Goal: Find specific page/section: Find specific page/section

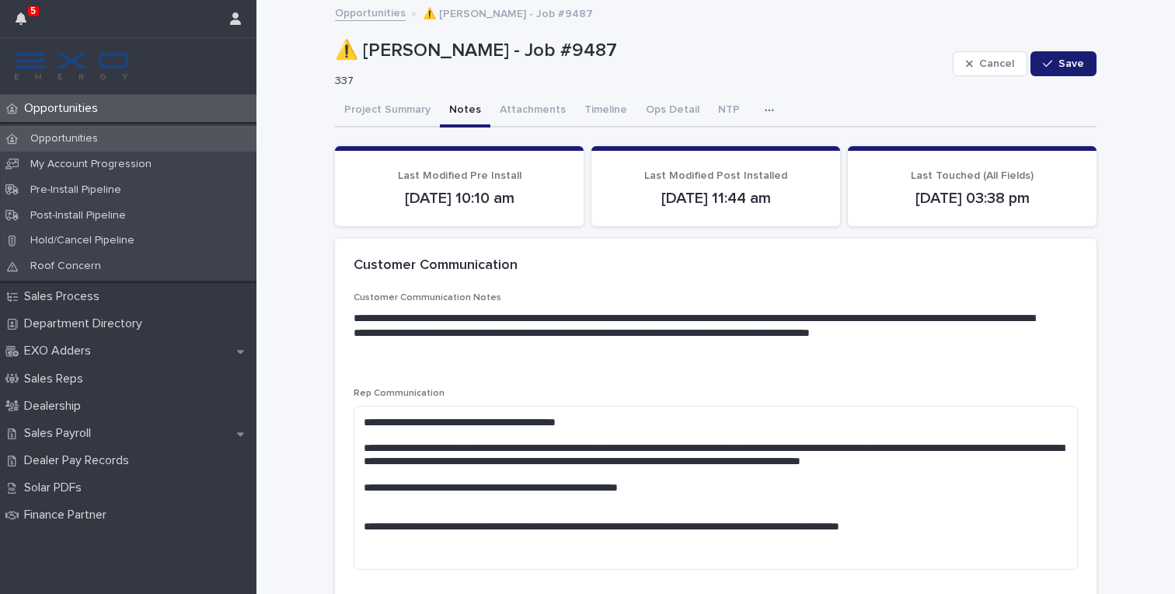
click at [76, 129] on div "Opportunities" at bounding box center [128, 139] width 256 height 26
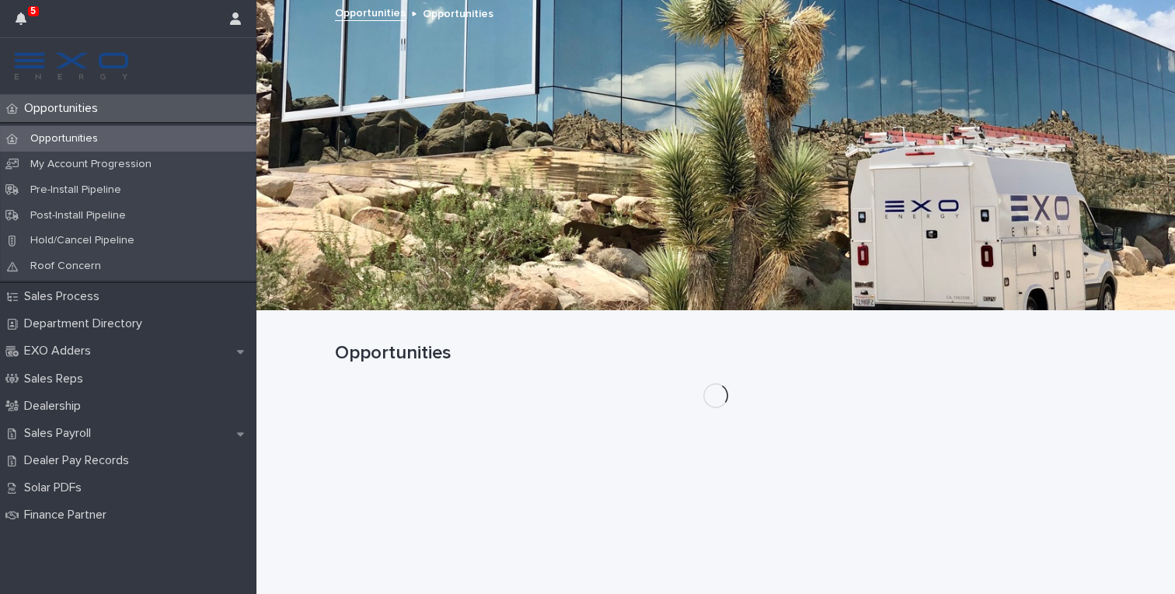
click at [40, 27] on div "5" at bounding box center [116, 18] width 200 height 37
click at [26, 22] on button "button" at bounding box center [21, 18] width 30 height 37
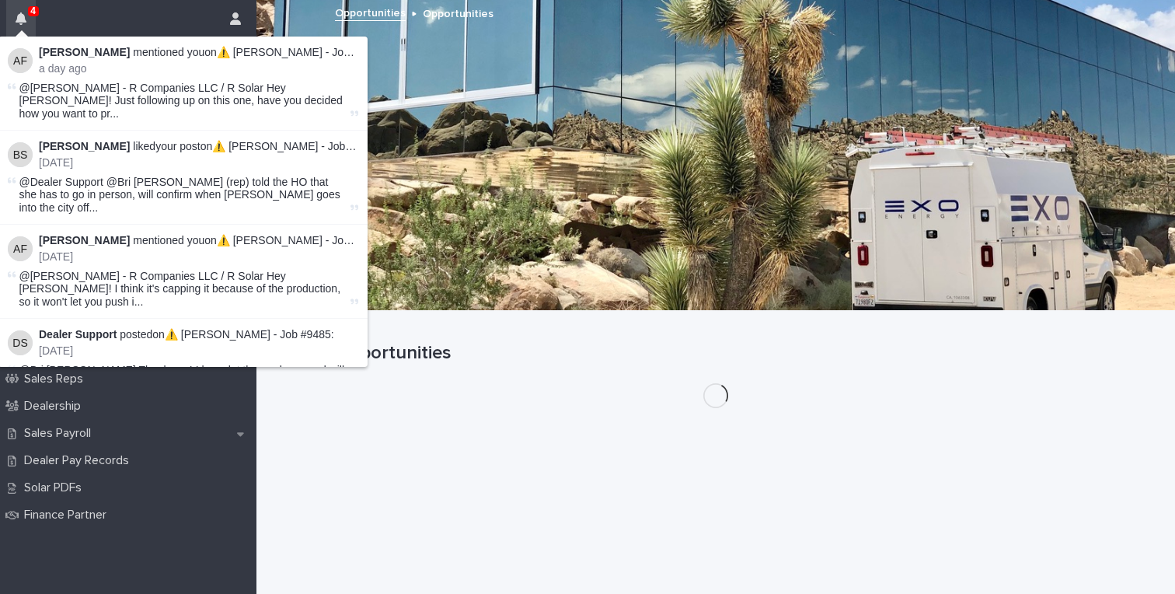
click at [30, 24] on button "button" at bounding box center [21, 18] width 30 height 37
click at [198, 99] on span "@[PERSON_NAME] - R Companies LLC / R Solar Hey [PERSON_NAME]! Just following up…" at bounding box center [183, 101] width 328 height 39
click at [268, 46] on link "⚠️ [PERSON_NAME] - Job #9487" at bounding box center [300, 52] width 166 height 12
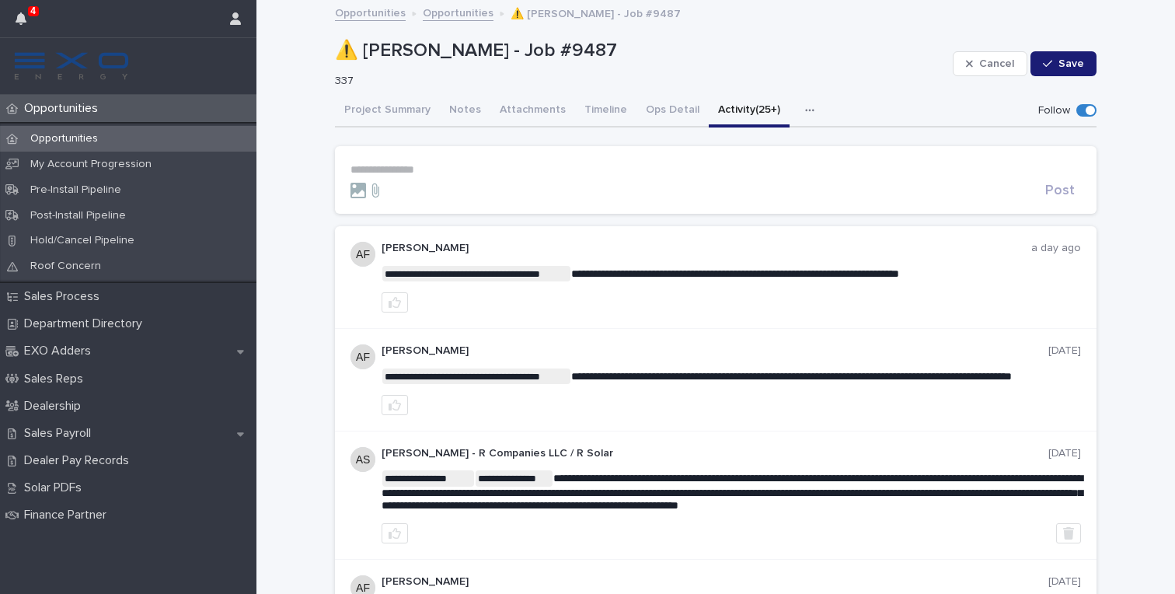
click at [59, 68] on img at bounding box center [71, 65] width 118 height 31
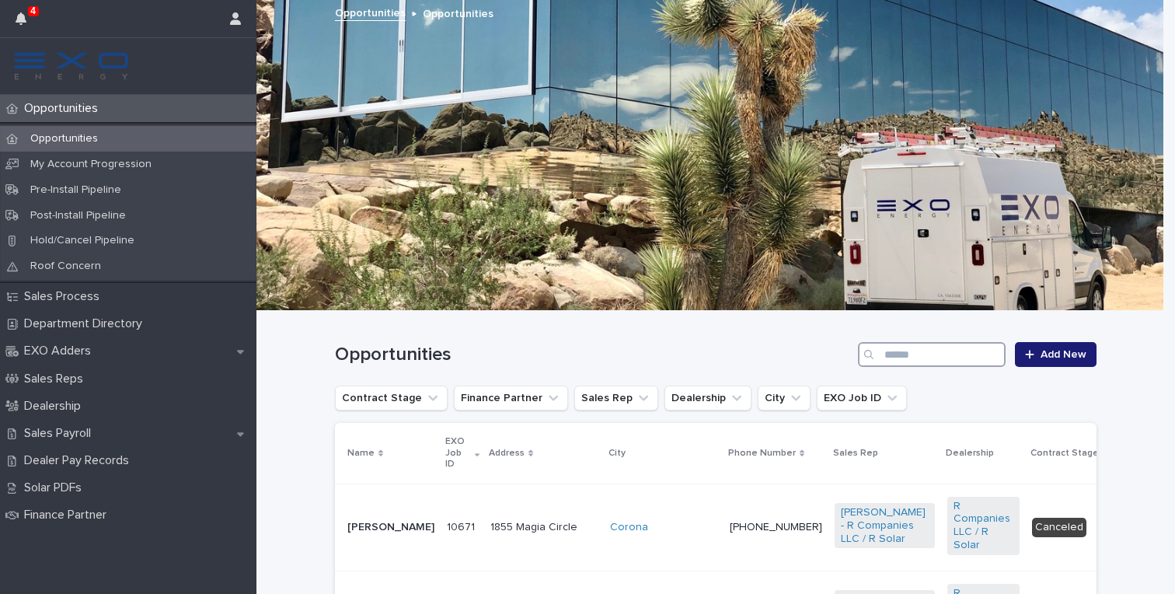
click at [938, 365] on input "Search" at bounding box center [932, 354] width 148 height 25
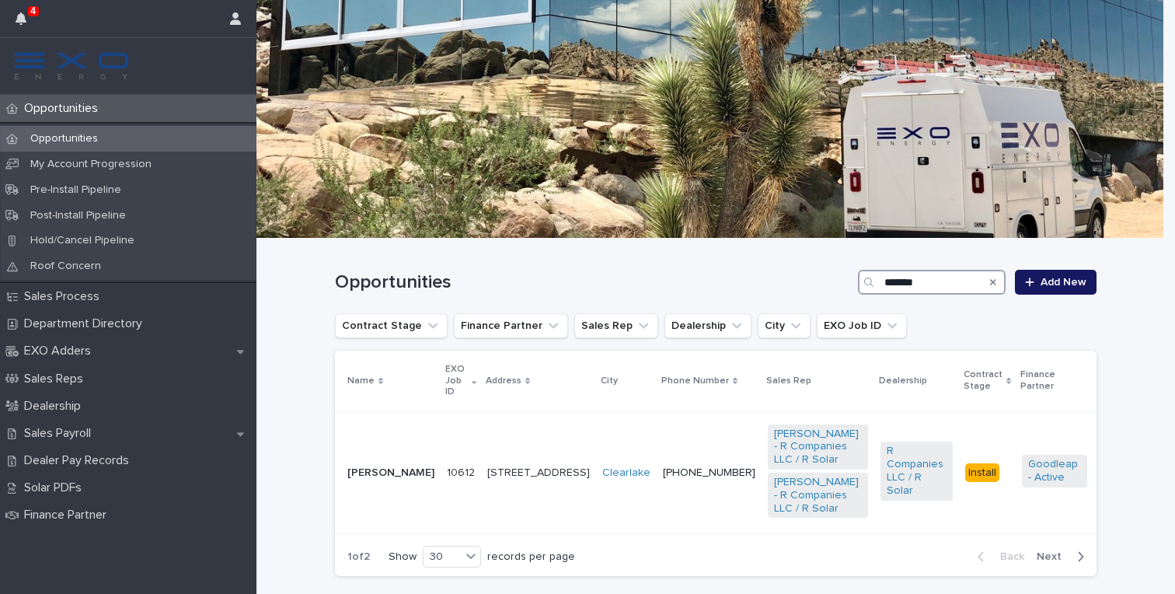
scroll to position [160, 0]
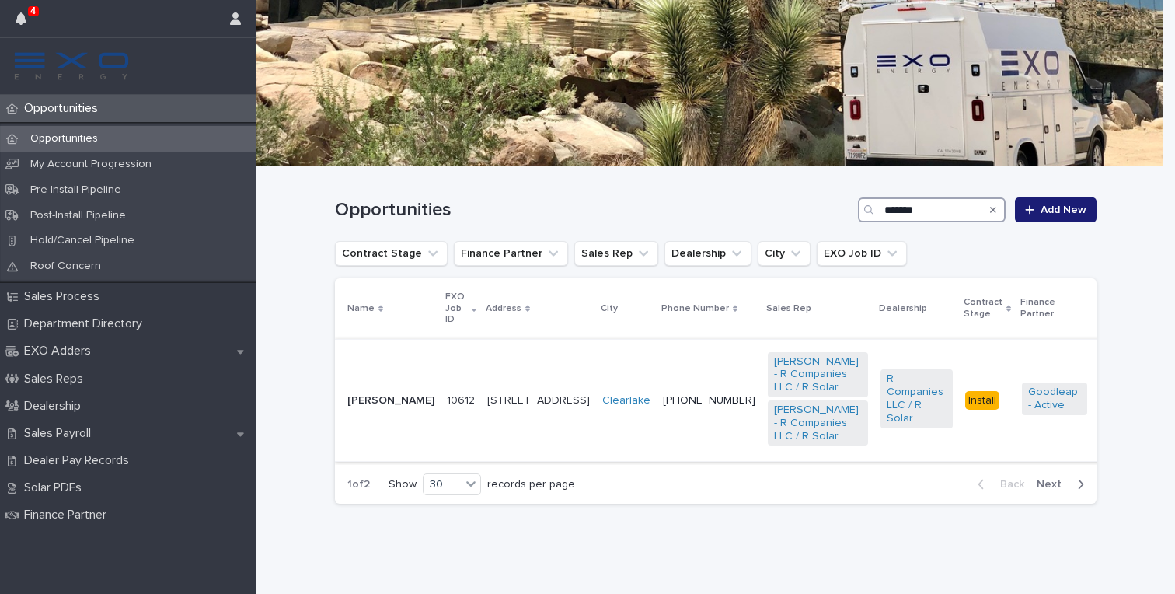
type input "*******"
click at [364, 353] on td "[PERSON_NAME]" at bounding box center [388, 400] width 106 height 123
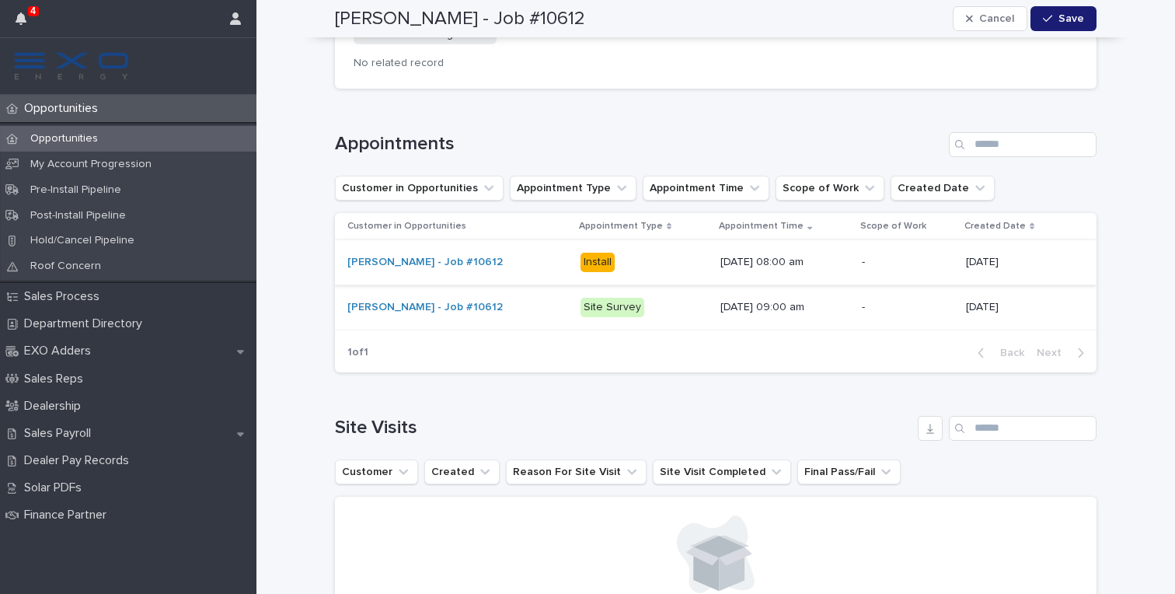
scroll to position [2135, 0]
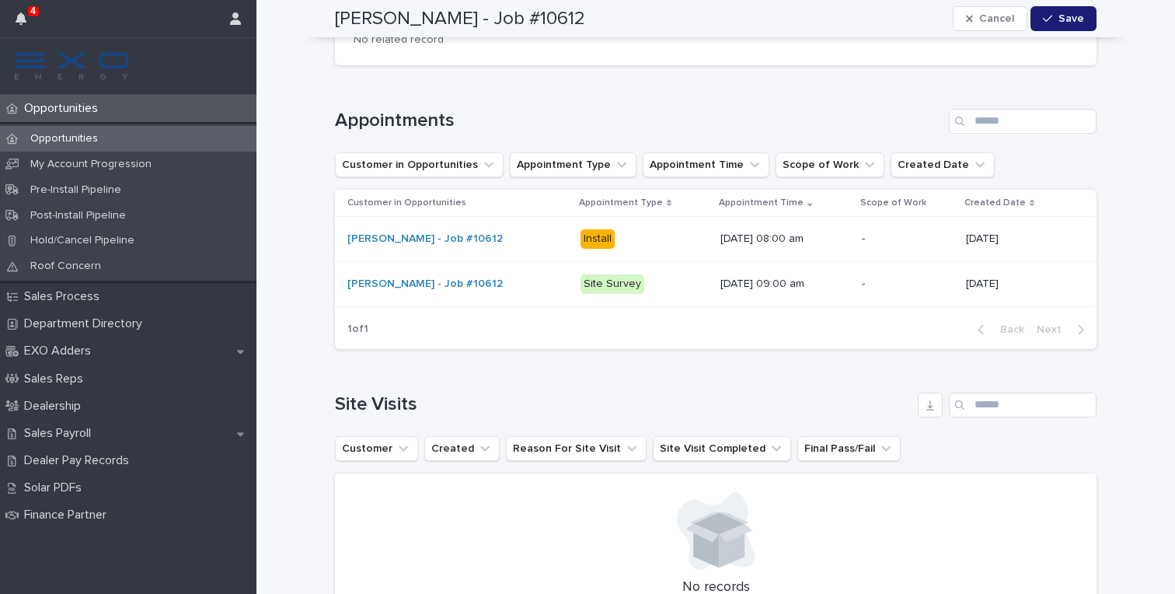
click at [663, 229] on p "Install" at bounding box center [643, 238] width 127 height 19
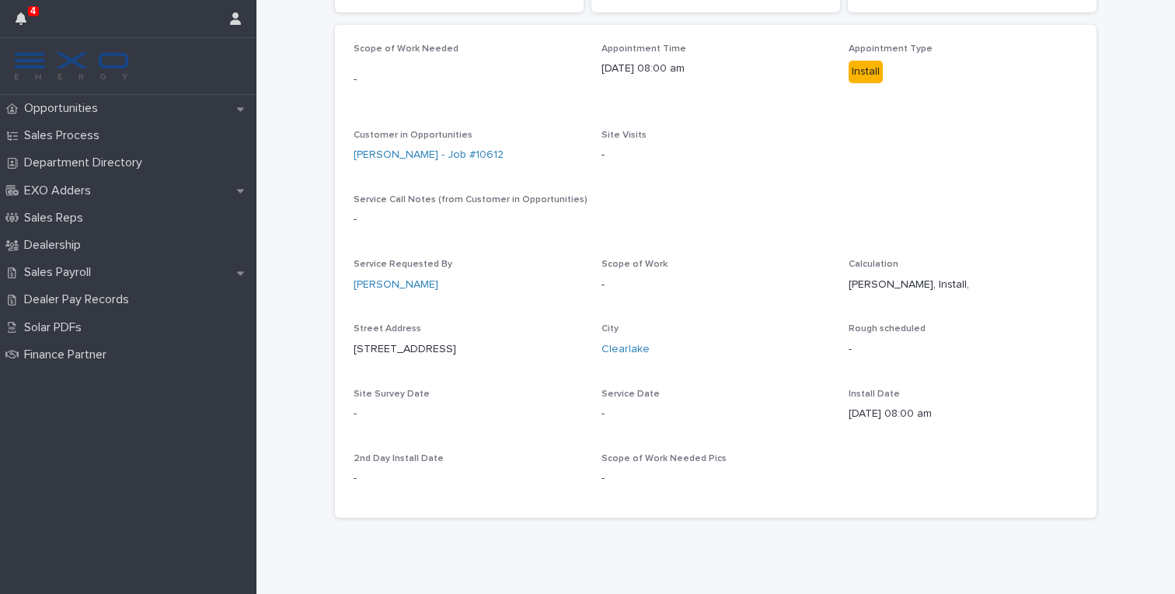
scroll to position [201, 0]
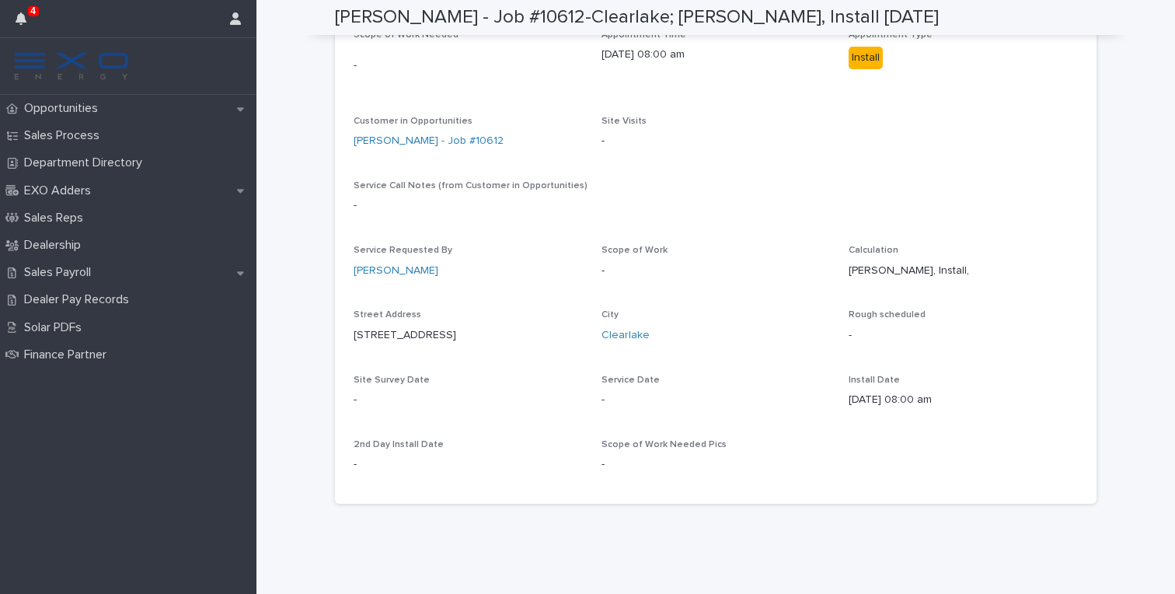
click at [921, 237] on div "Scope of Work Needed - Appointment Time [DATE] 08:00 am Appointment Type Instal…" at bounding box center [715, 257] width 724 height 455
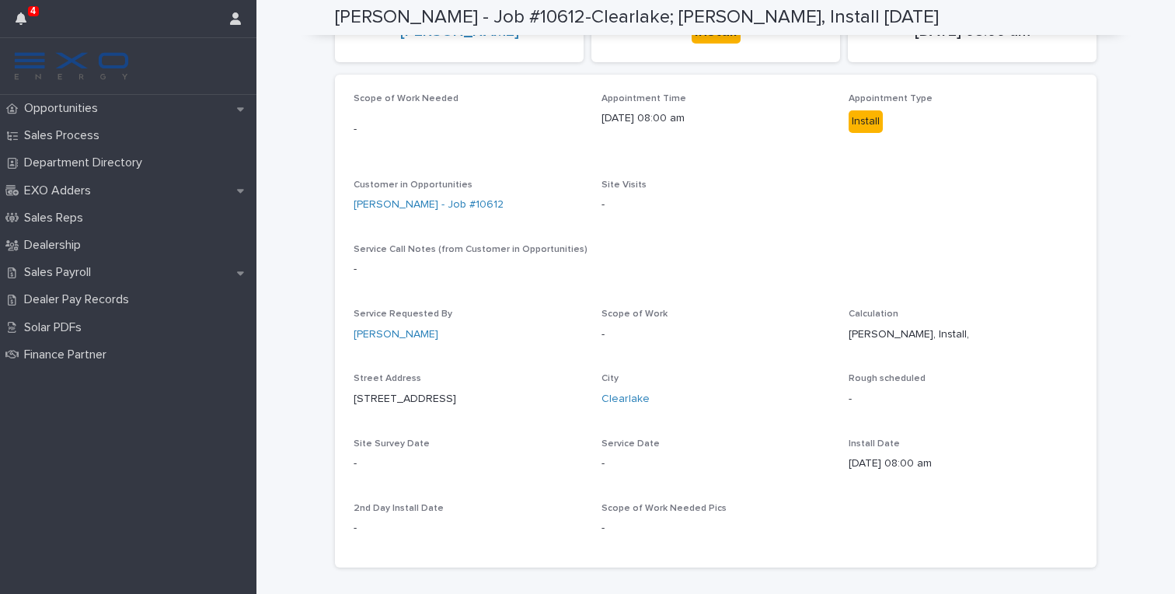
scroll to position [0, 0]
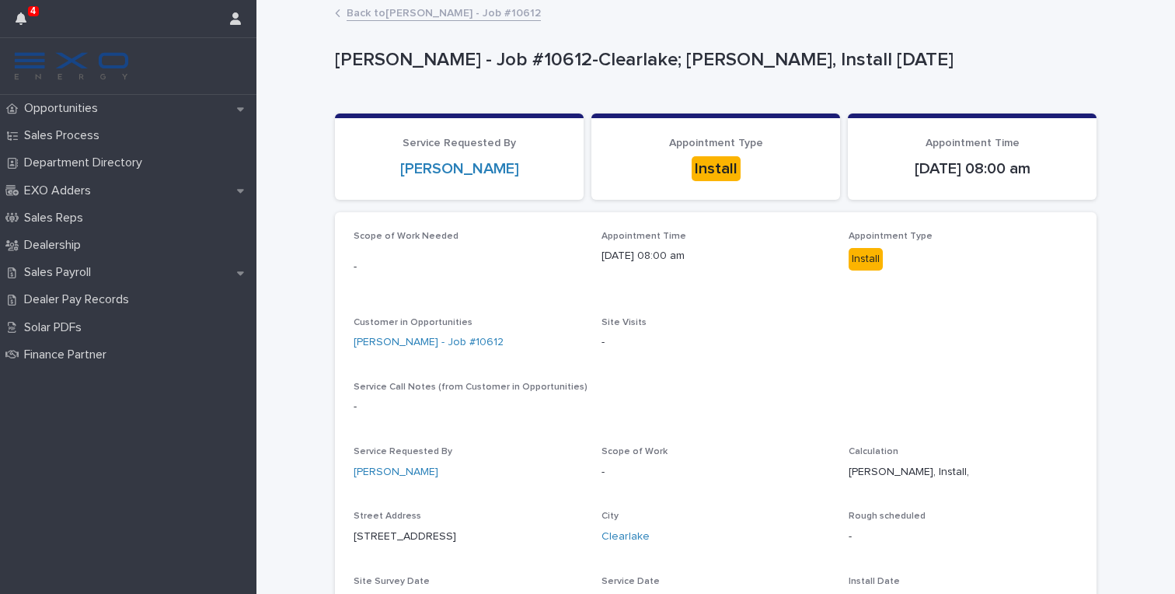
click at [396, 13] on link "Back to [PERSON_NAME] - Job #10612" at bounding box center [443, 12] width 194 height 18
